Goal: Information Seeking & Learning: Find specific page/section

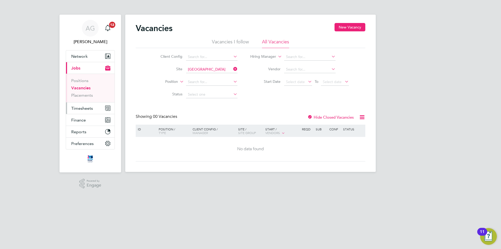
click at [78, 108] on span "Timesheets" at bounding box center [82, 108] width 22 height 5
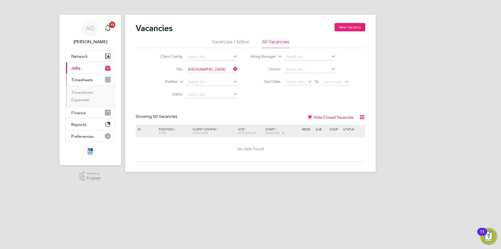
click at [78, 88] on ul "Timesheets Expenses" at bounding box center [90, 95] width 49 height 21
click at [80, 94] on link "Timesheets" at bounding box center [82, 92] width 22 height 5
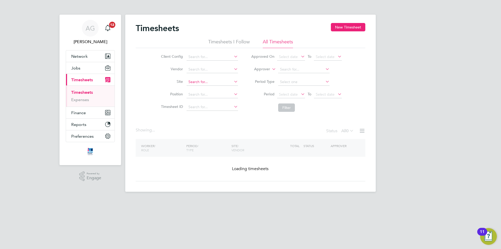
click at [196, 81] on input at bounding box center [212, 81] width 51 height 7
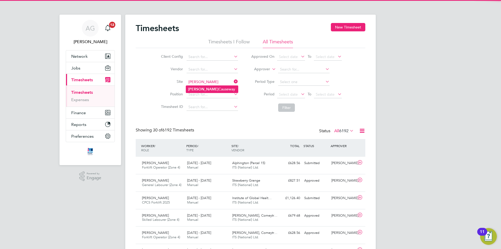
click at [197, 88] on b "[PERSON_NAME]" at bounding box center [203, 89] width 30 height 4
type input "[PERSON_NAME] Causeway"
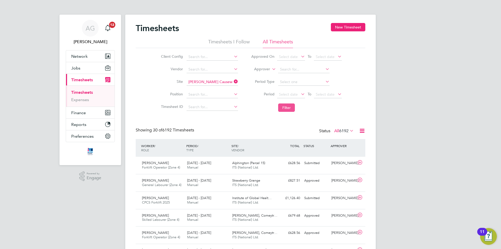
click at [284, 112] on button "Filter" at bounding box center [286, 107] width 17 height 8
click at [251, 165] on span "[PERSON_NAME] Causeway" at bounding box center [253, 163] width 43 height 4
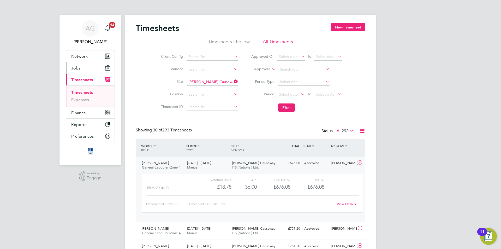
click at [78, 69] on span "Jobs" at bounding box center [75, 68] width 9 height 5
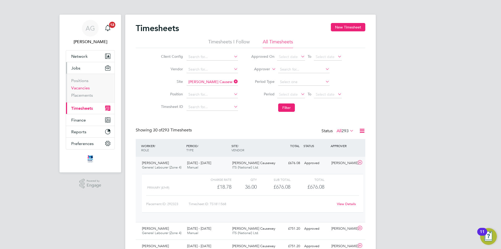
click at [83, 87] on link "Vacancies" at bounding box center [80, 87] width 19 height 5
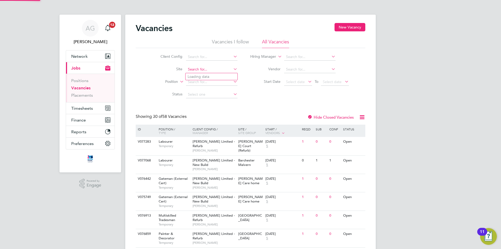
click at [190, 70] on input at bounding box center [211, 69] width 51 height 7
click at [193, 75] on b "Bath" at bounding box center [192, 76] width 8 height 4
type input "[GEOGRAPHIC_DATA]"
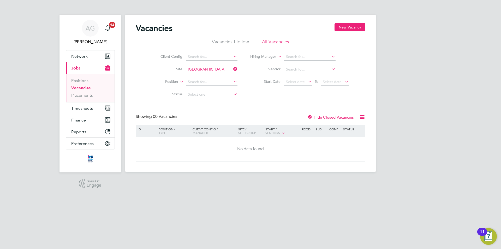
click at [325, 118] on label "Hide Closed Vacancies" at bounding box center [331, 117] width 46 height 5
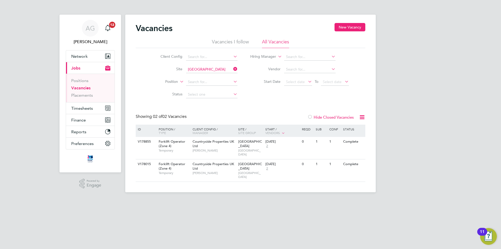
click at [339, 119] on label "Hide Closed Vacancies" at bounding box center [331, 117] width 46 height 5
